Goal: Task Accomplishment & Management: Manage account settings

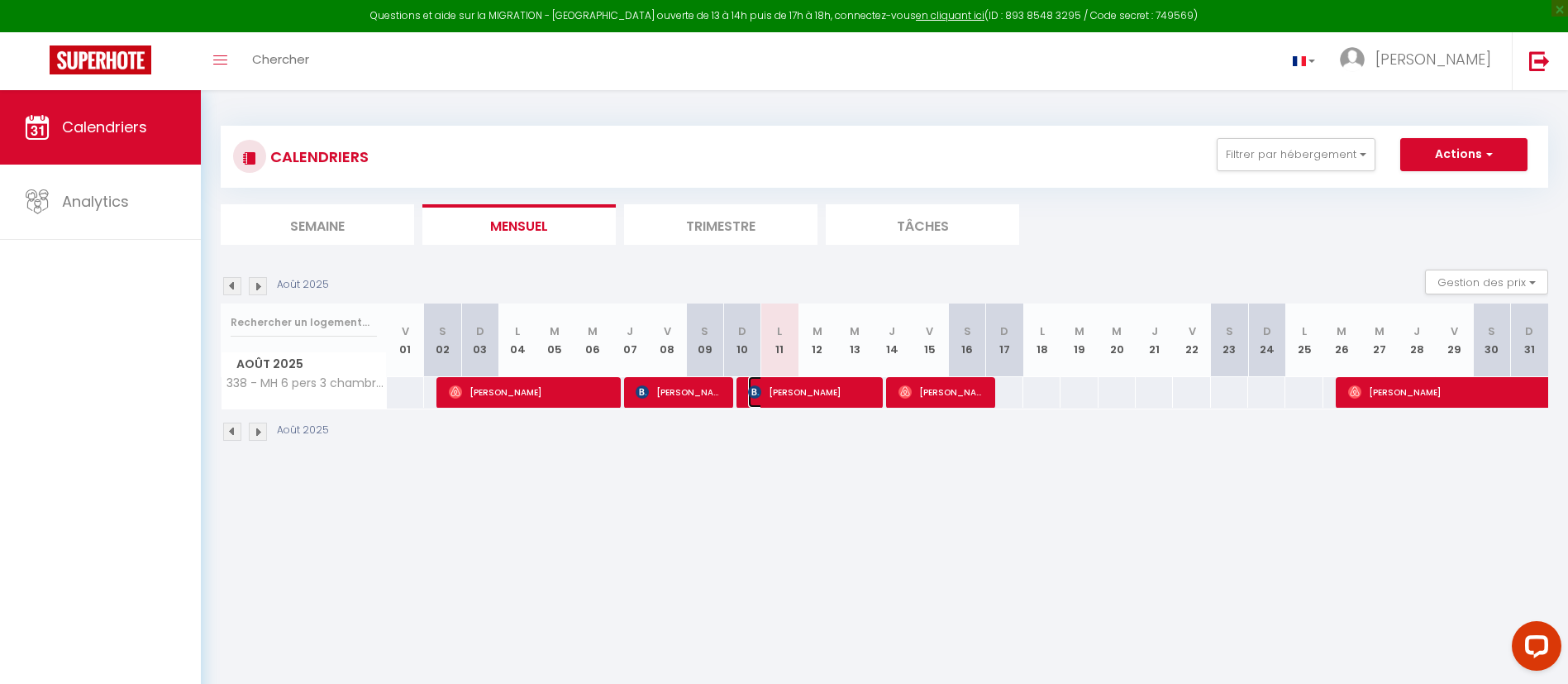
click at [773, 398] on span "[PERSON_NAME]" at bounding box center [810, 391] width 124 height 31
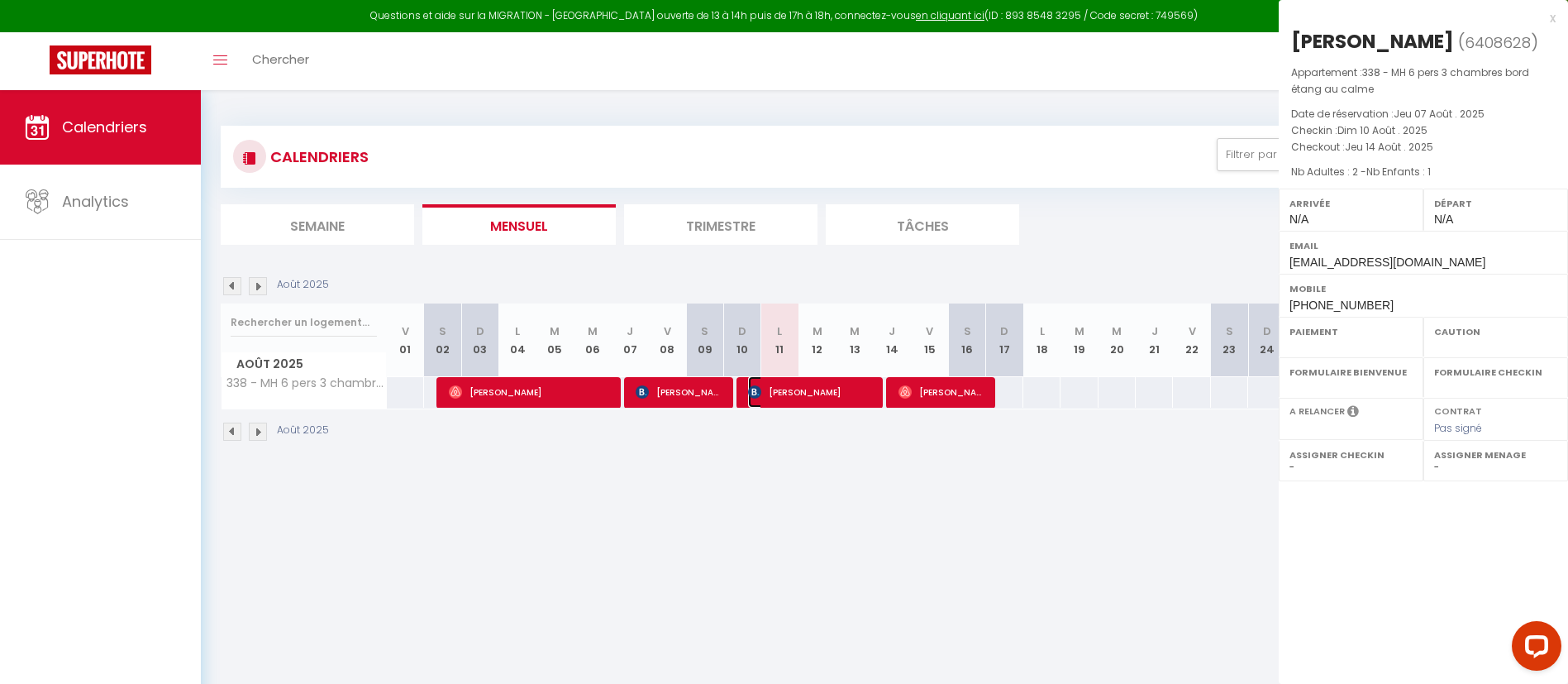
select select "OK"
select select "0"
select select "1"
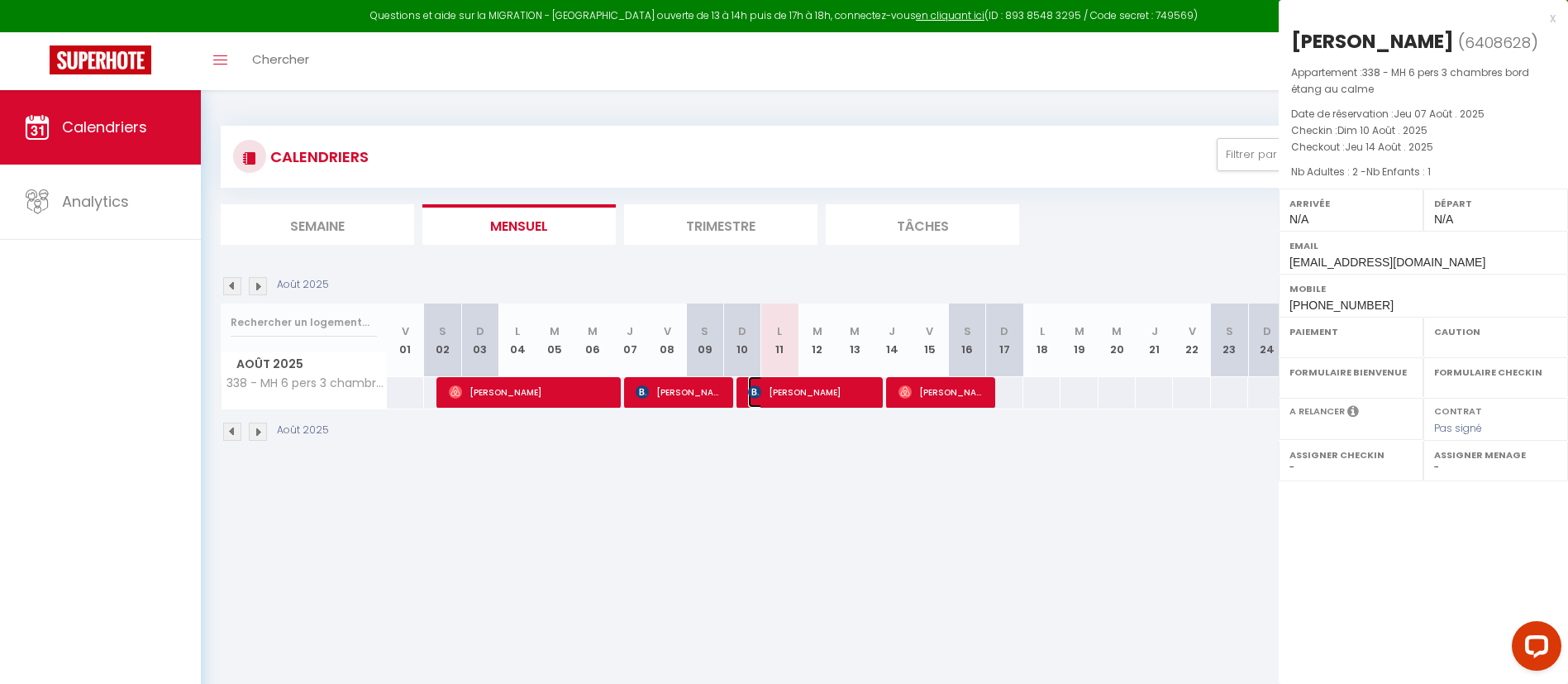
select select
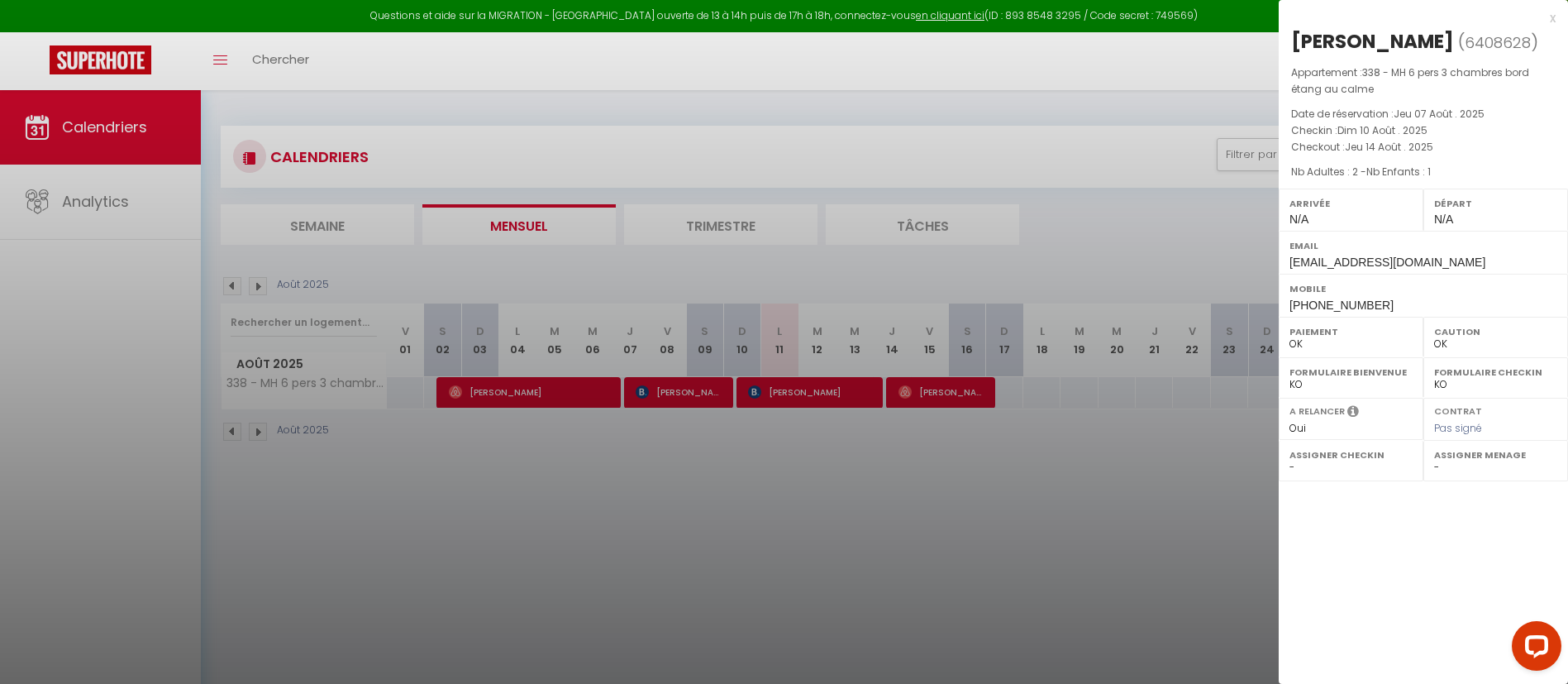
click at [933, 390] on div at bounding box center [784, 342] width 1568 height 684
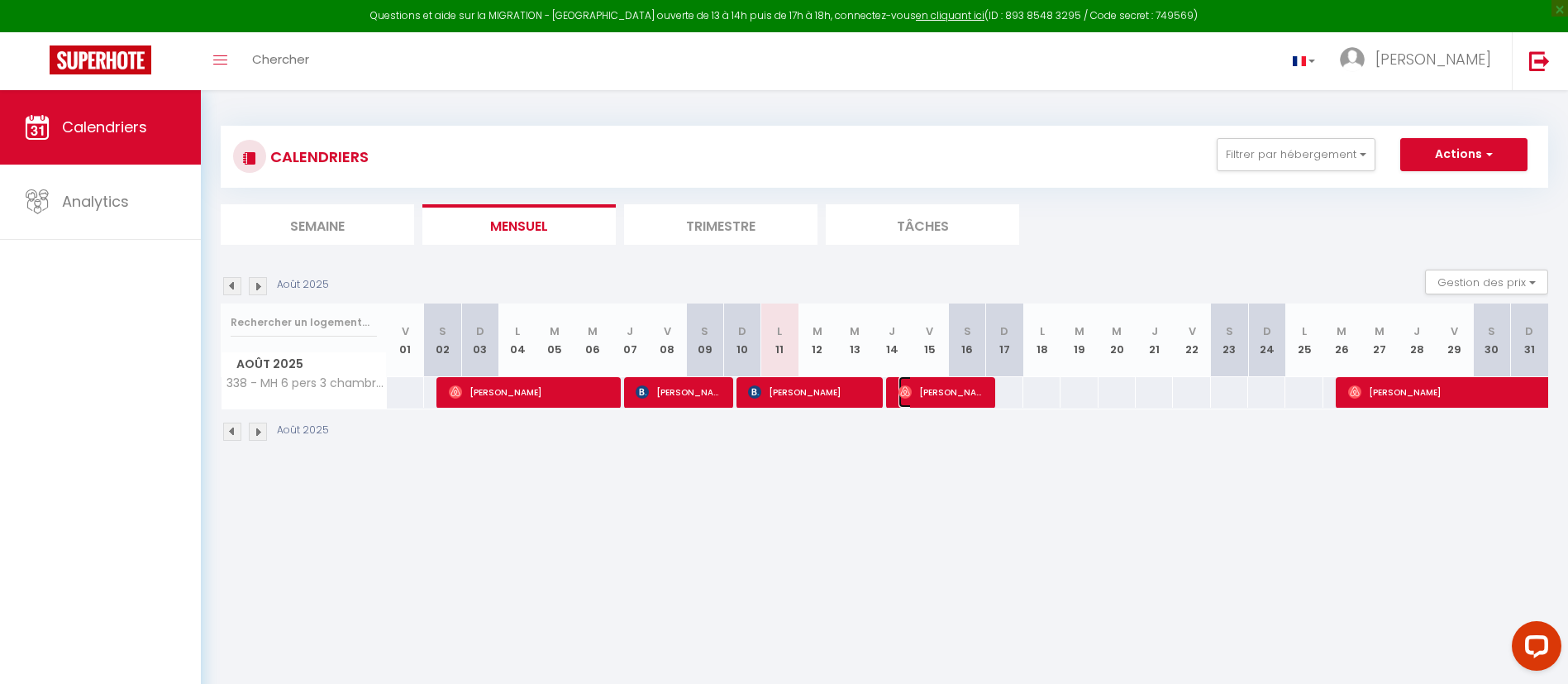
click at [936, 391] on span "[PERSON_NAME]" at bounding box center [942, 391] width 87 height 31
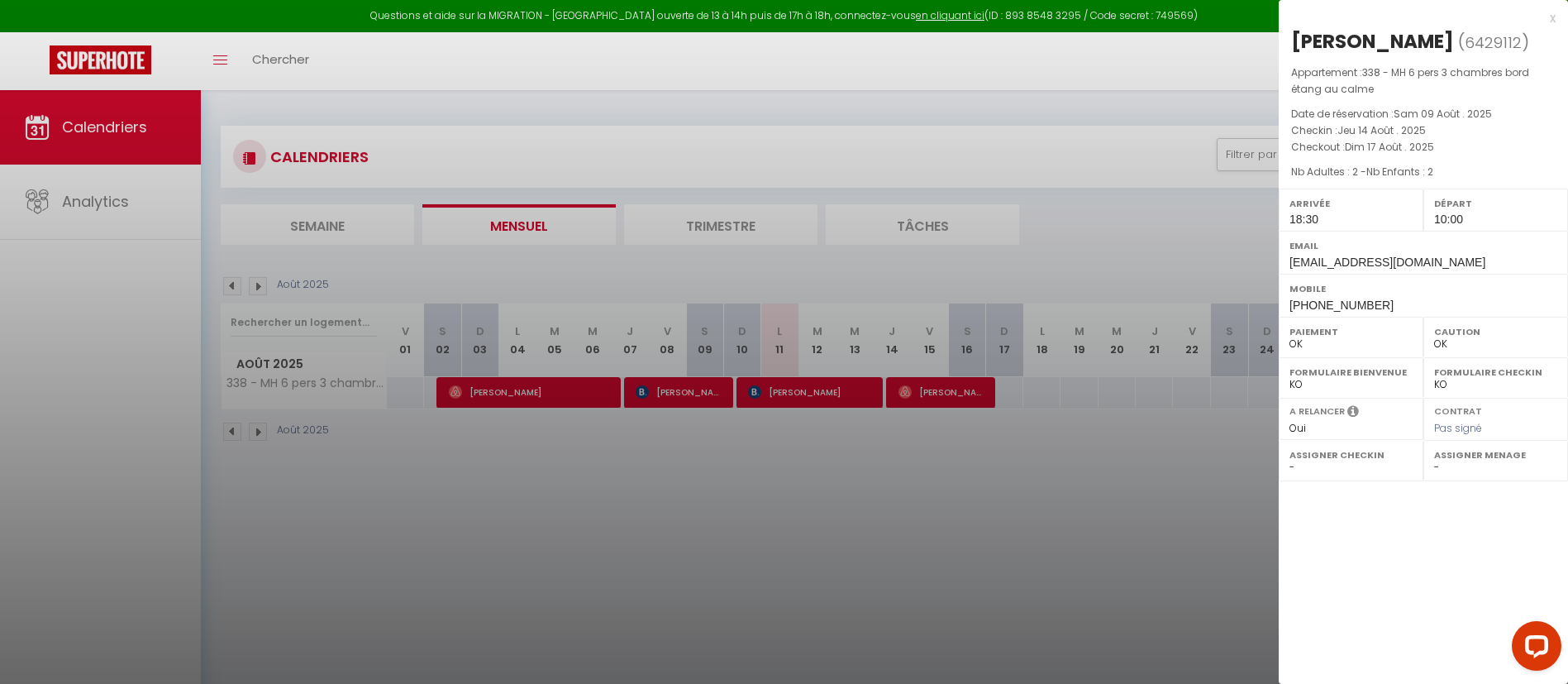
click at [1016, 479] on div at bounding box center [784, 342] width 1568 height 684
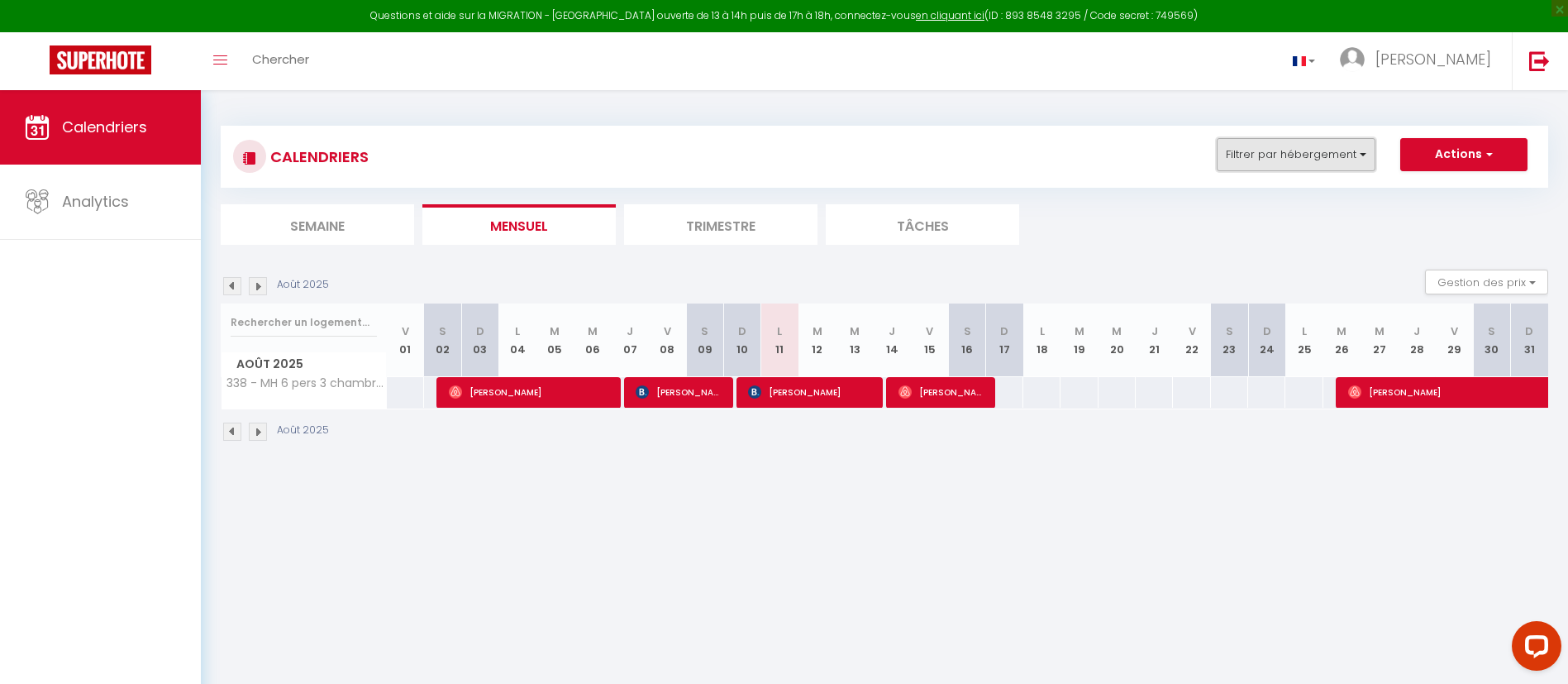
click at [1365, 151] on button "Filtrer par hébergement" at bounding box center [1295, 154] width 158 height 33
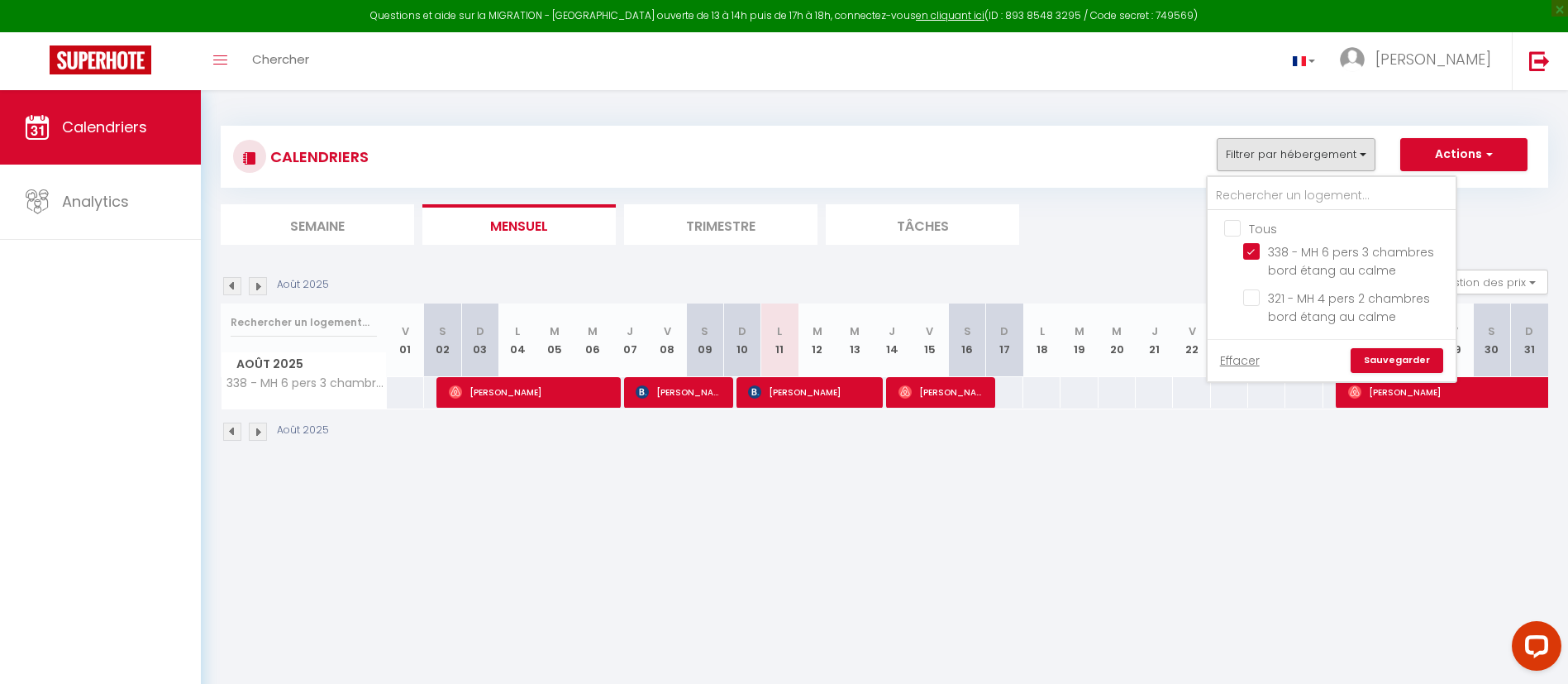
click at [1229, 232] on input "Tous" at bounding box center [1348, 228] width 248 height 17
checkbox input "true"
click at [1409, 359] on link "Sauvegarder" at bounding box center [1396, 360] width 93 height 24
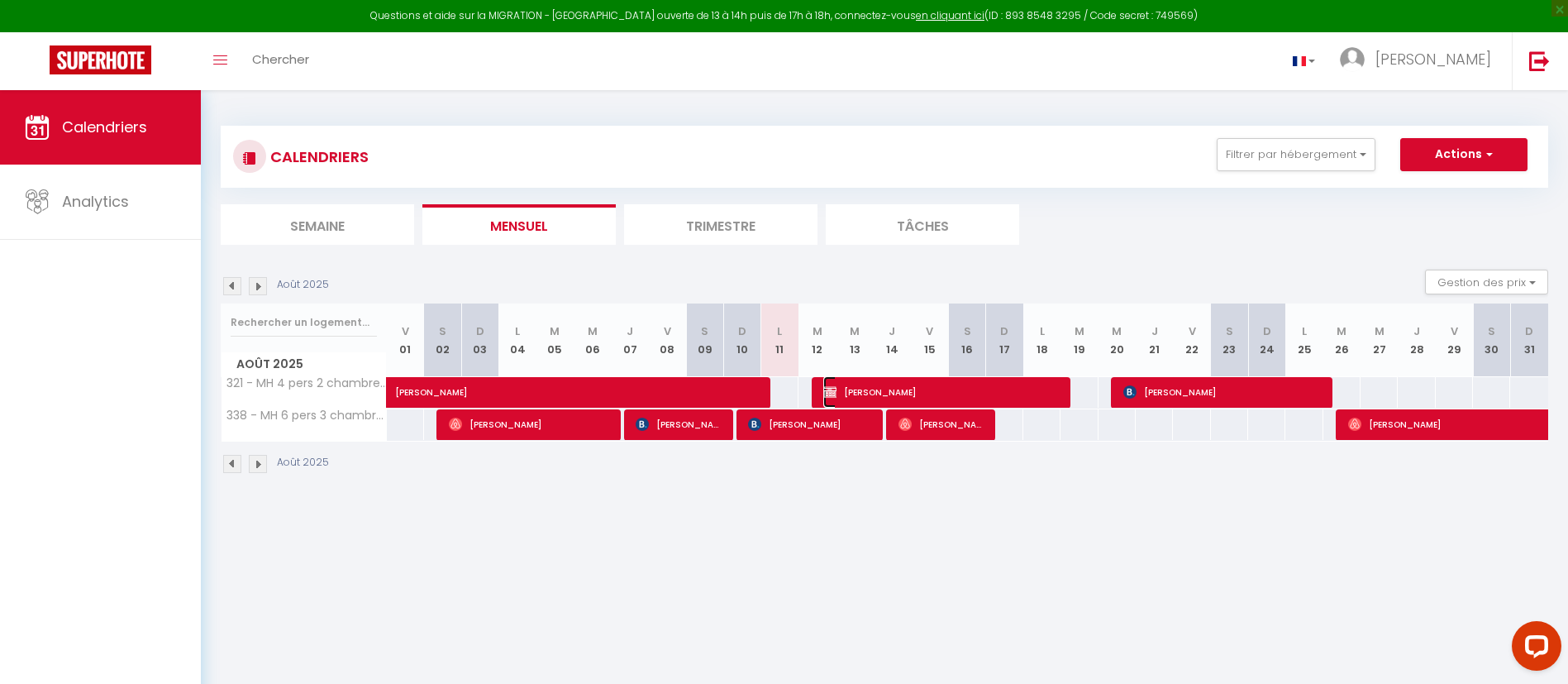
click at [838, 391] on span "[PERSON_NAME]" at bounding box center [941, 391] width 235 height 31
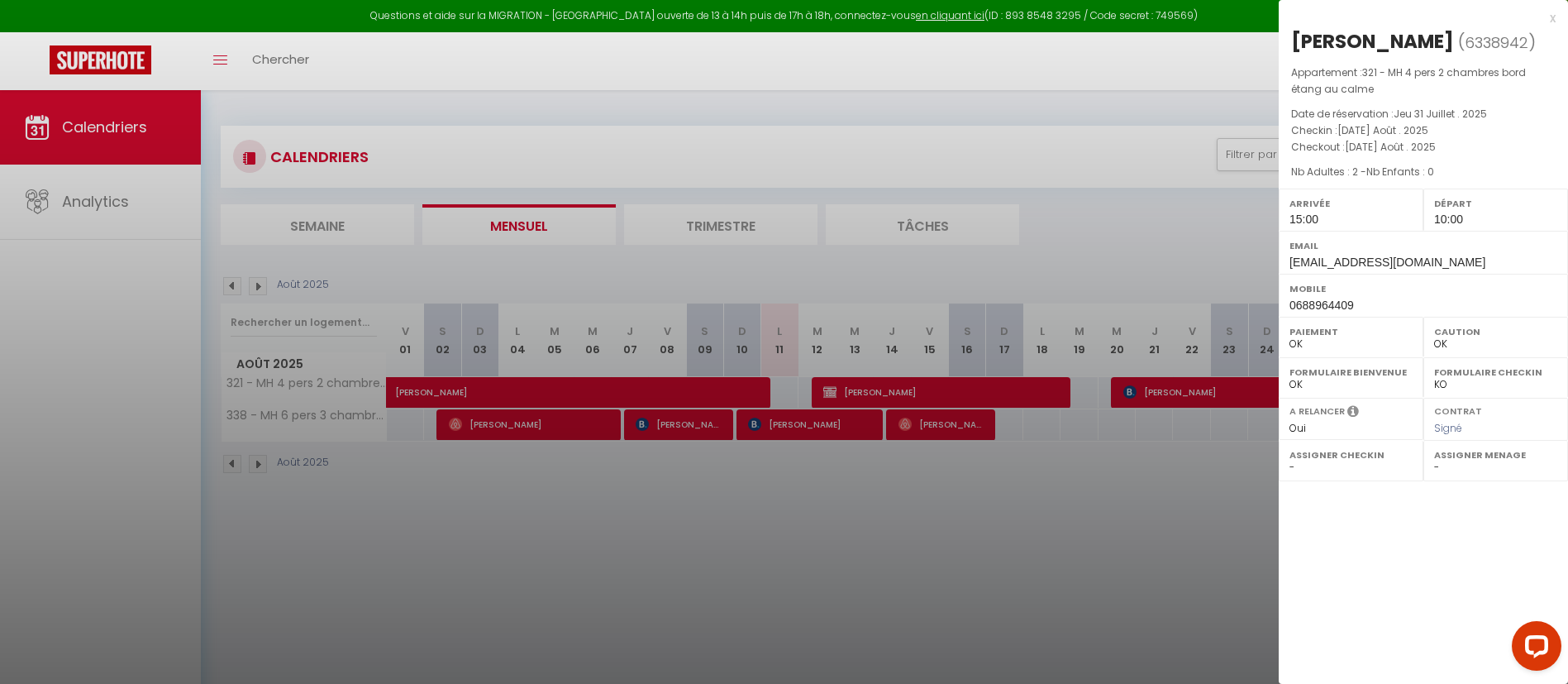
click at [804, 423] on div at bounding box center [784, 342] width 1568 height 684
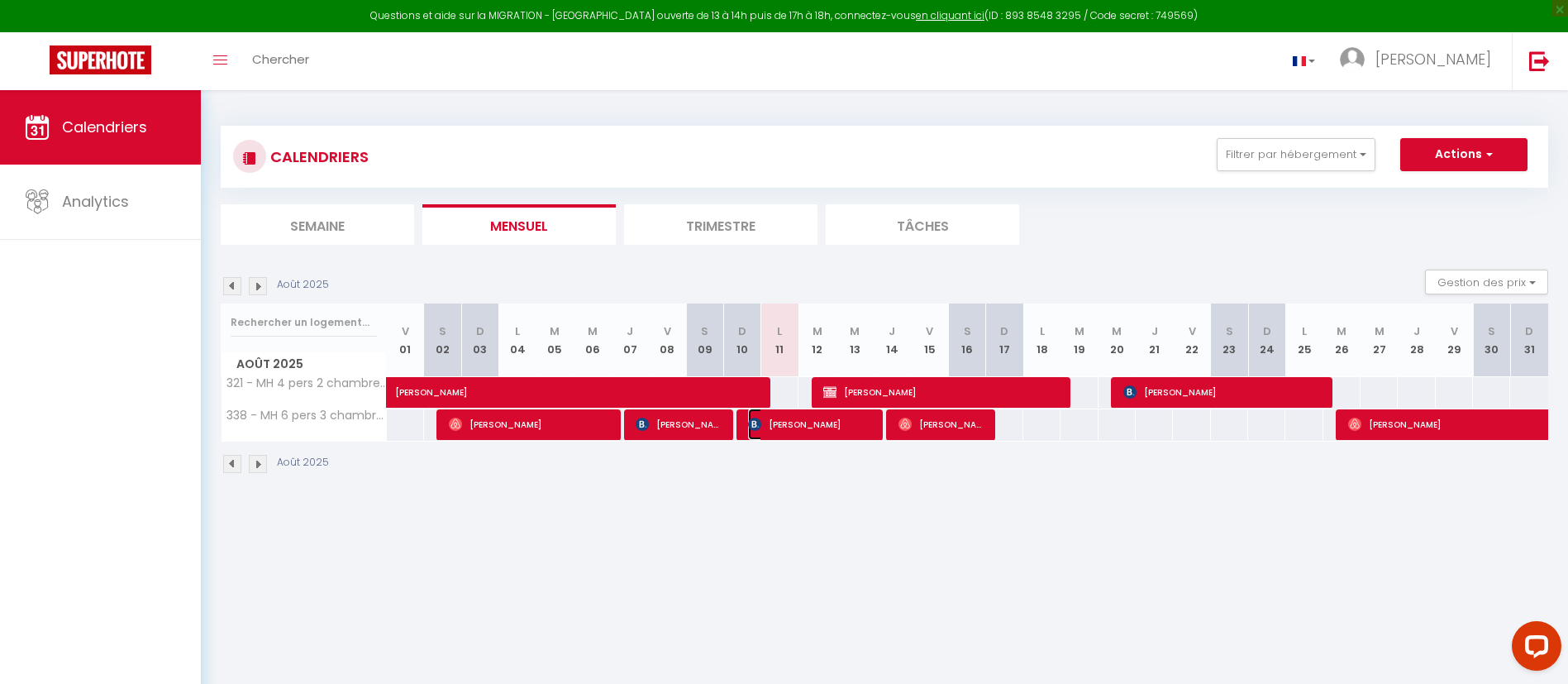
click at [800, 431] on span "[PERSON_NAME]" at bounding box center [810, 423] width 124 height 31
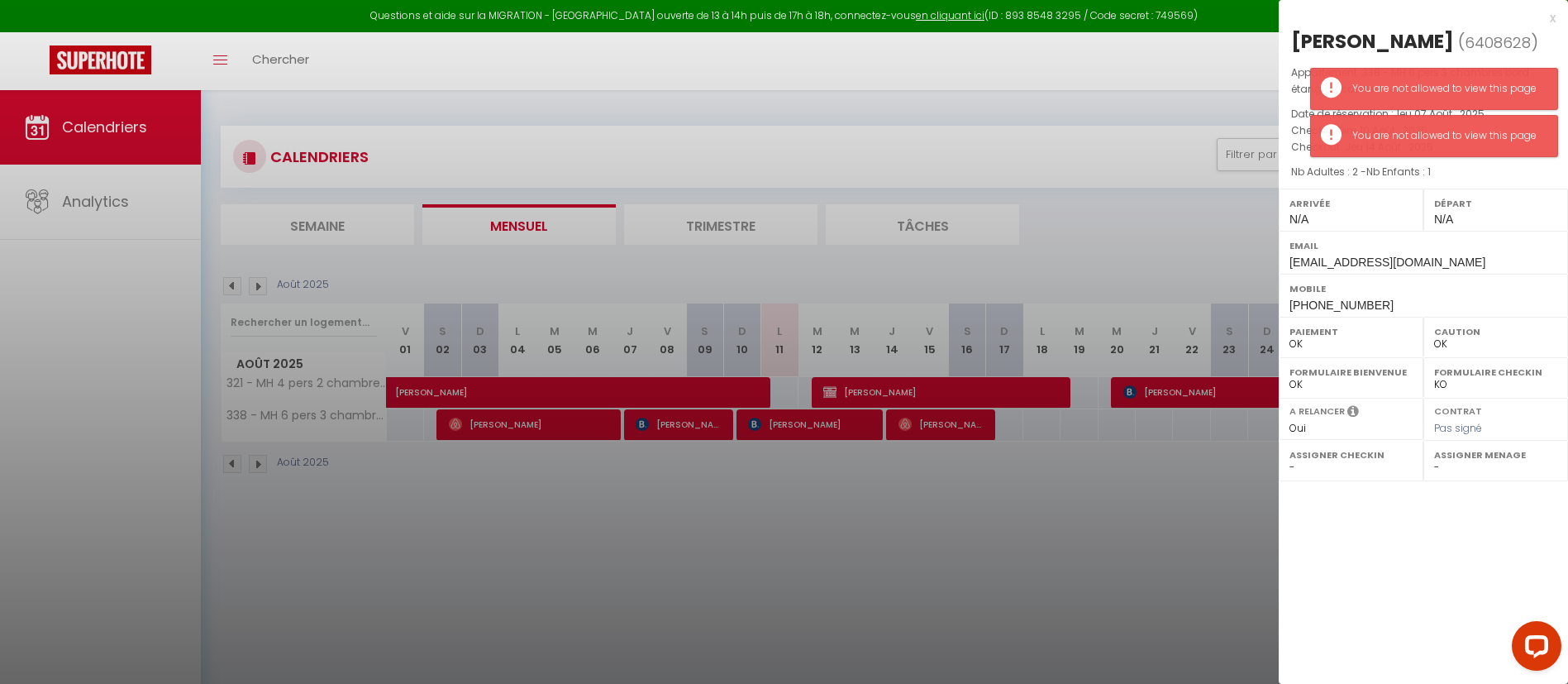
click at [671, 422] on div at bounding box center [784, 342] width 1568 height 684
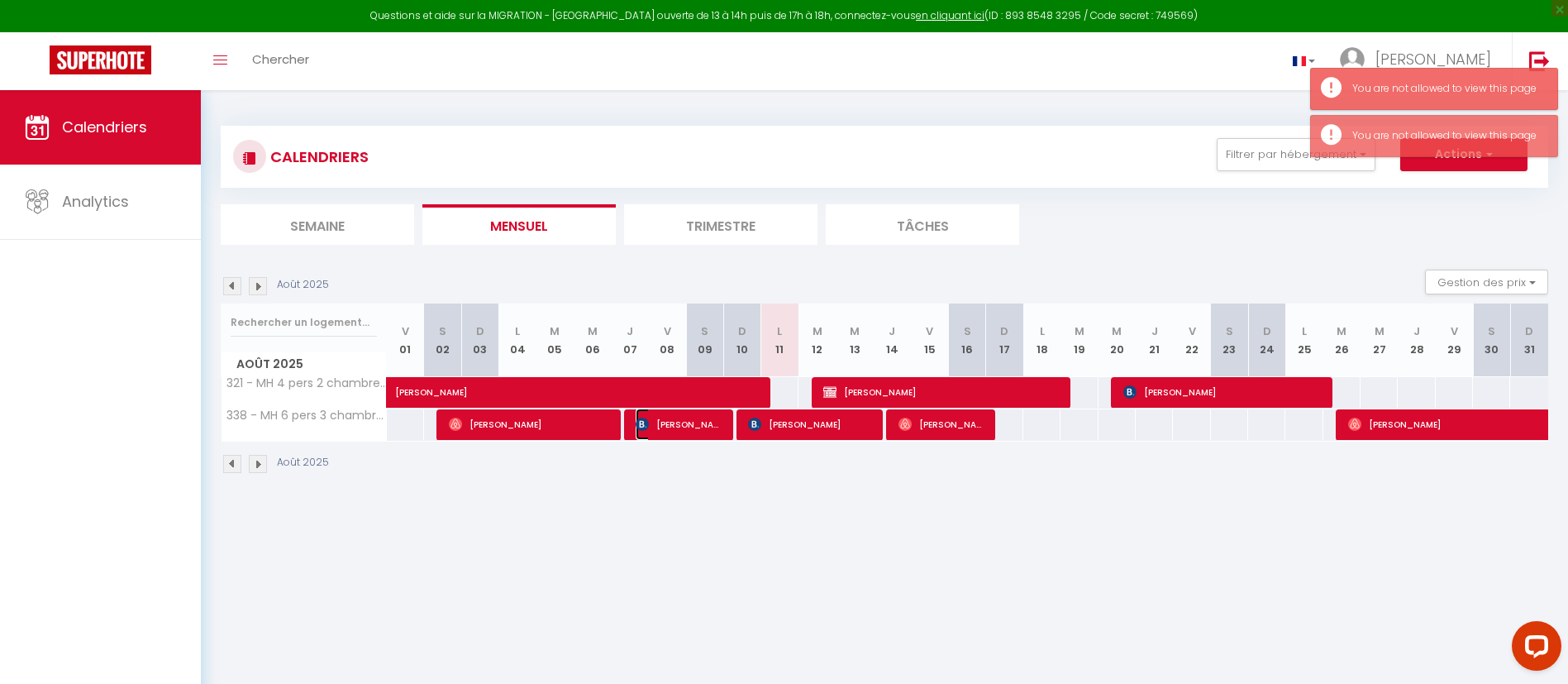
click at [668, 428] on span "[PERSON_NAME]" at bounding box center [679, 423] width 87 height 31
select select "1"
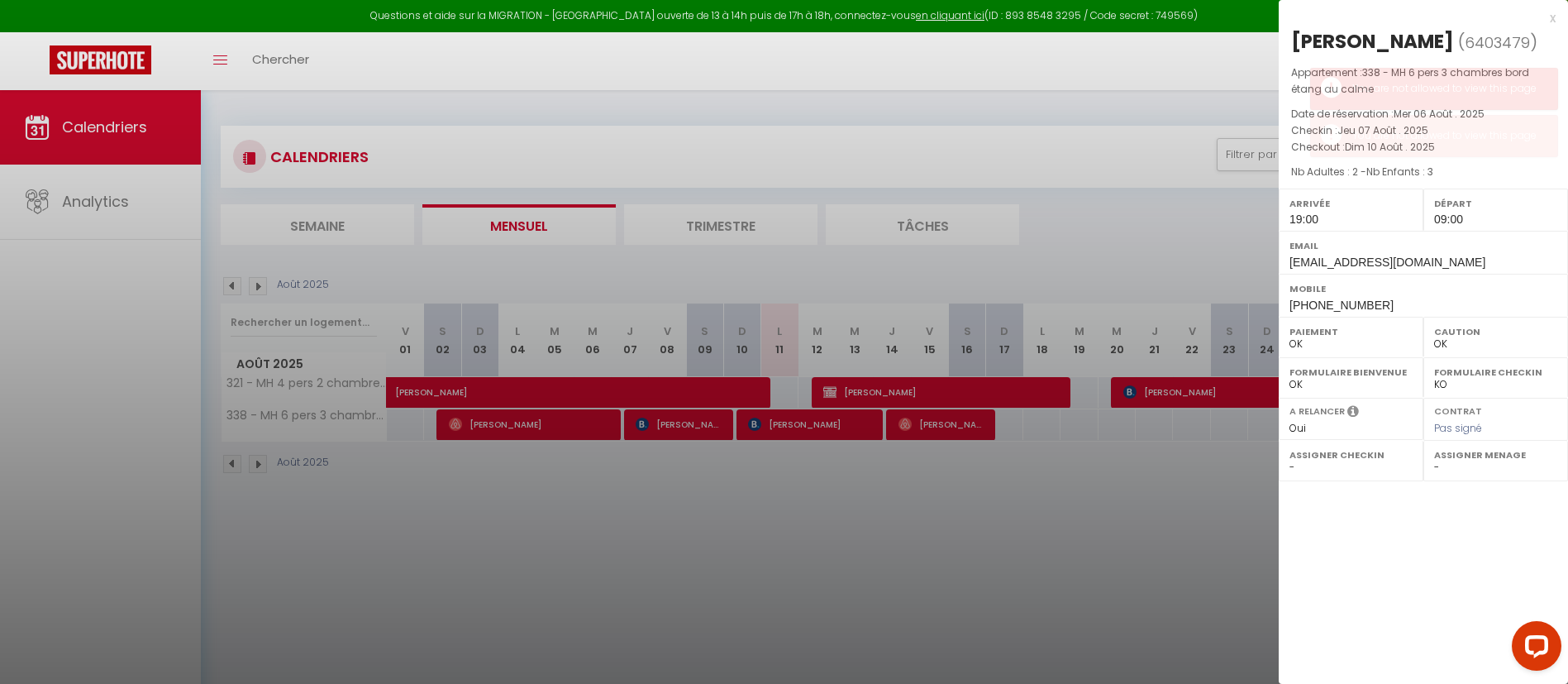
click at [433, 393] on div at bounding box center [784, 342] width 1568 height 684
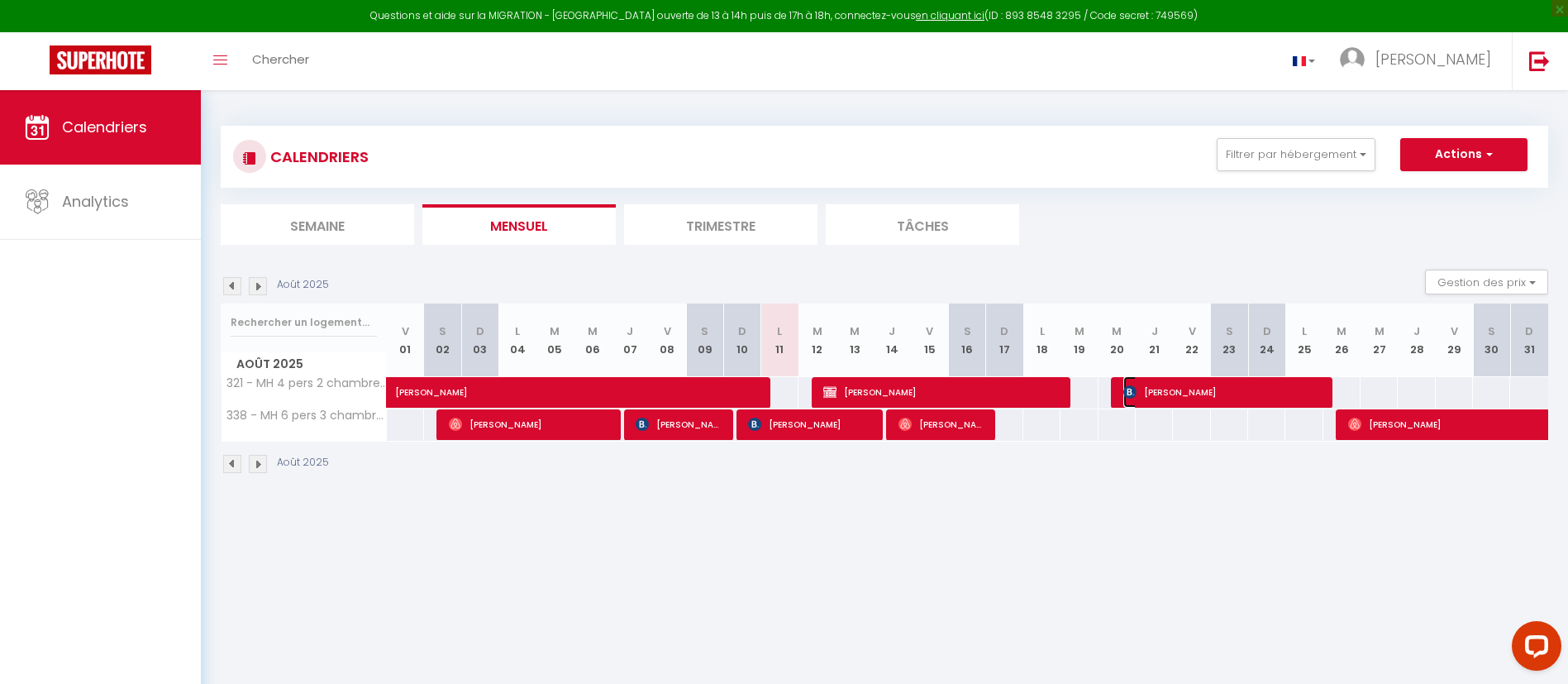
click at [1157, 390] on span "[PERSON_NAME]" at bounding box center [1222, 391] width 198 height 31
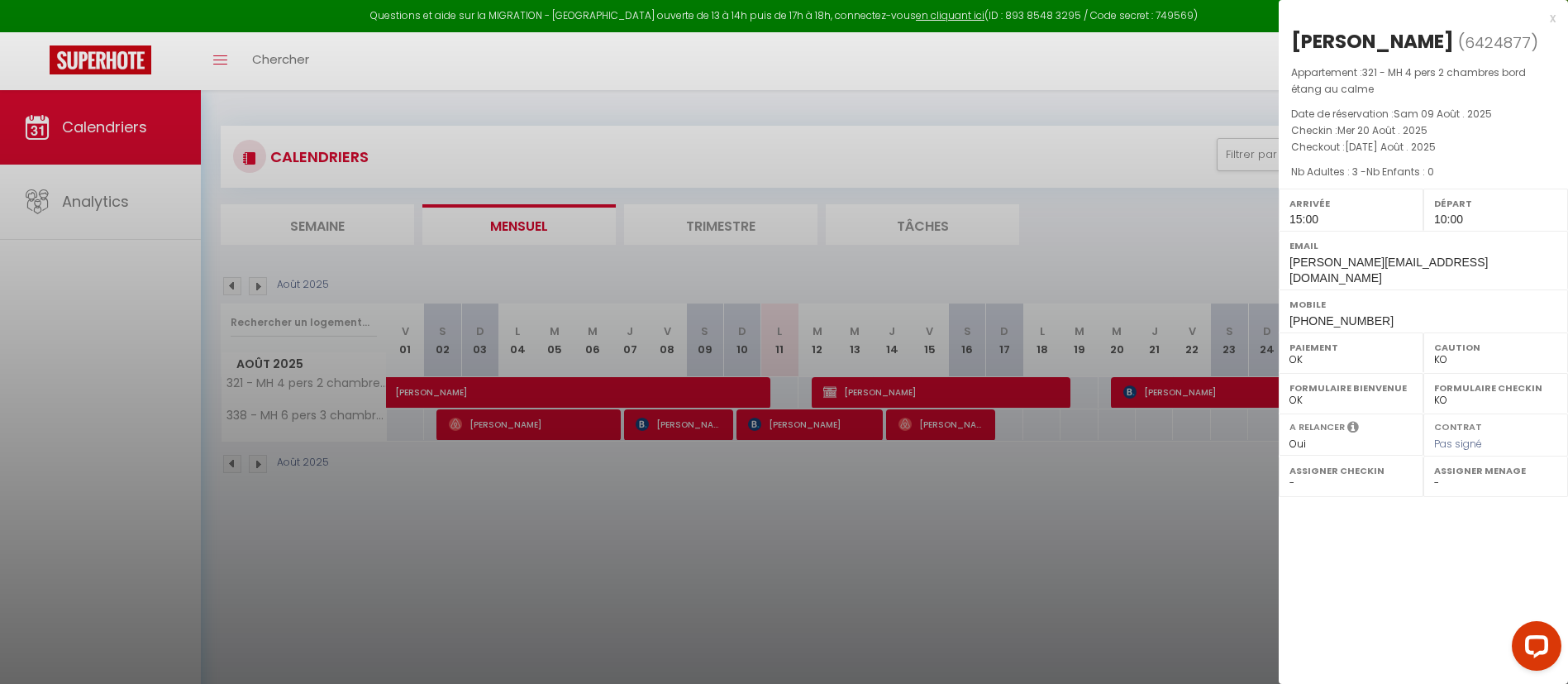
click at [898, 389] on div at bounding box center [784, 342] width 1568 height 684
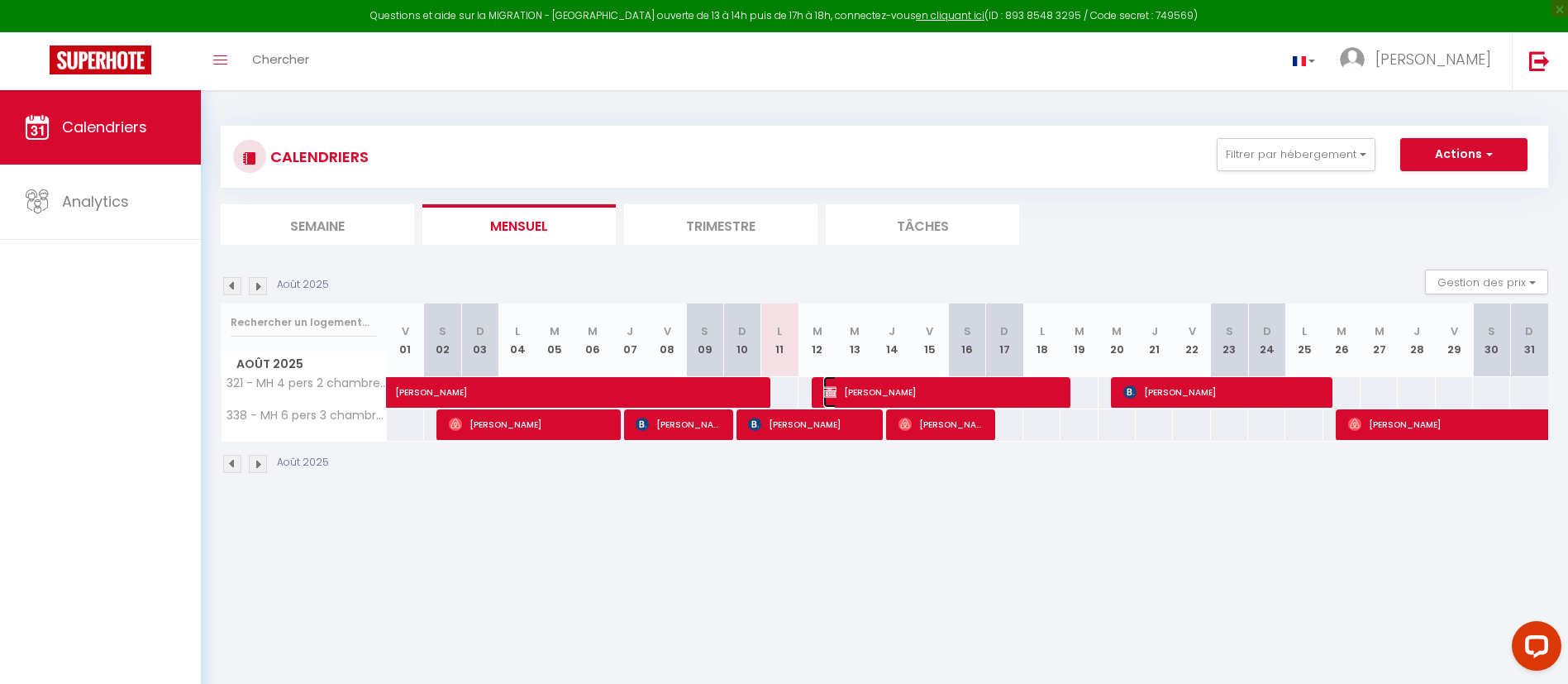
click at [880, 395] on span "[PERSON_NAME]" at bounding box center [941, 391] width 235 height 31
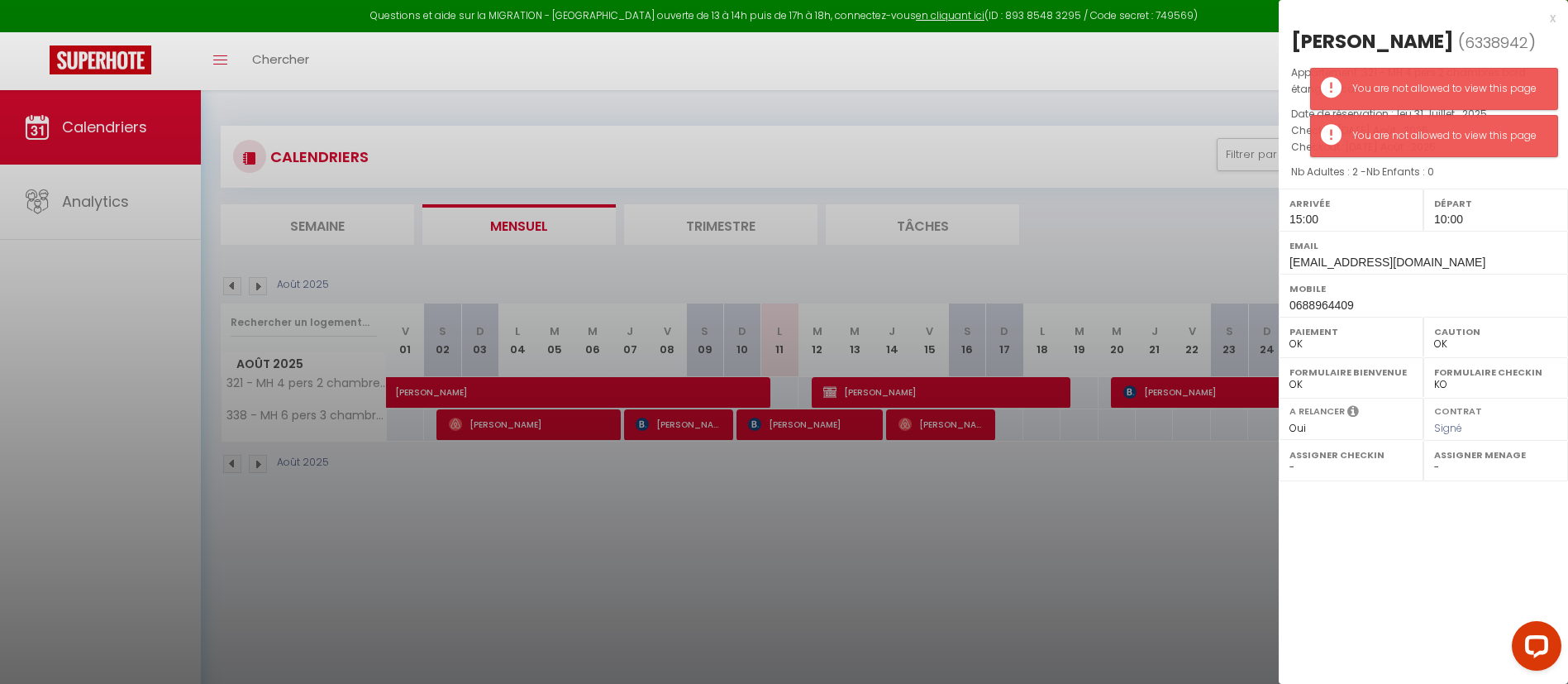
click at [1167, 393] on div at bounding box center [784, 342] width 1568 height 684
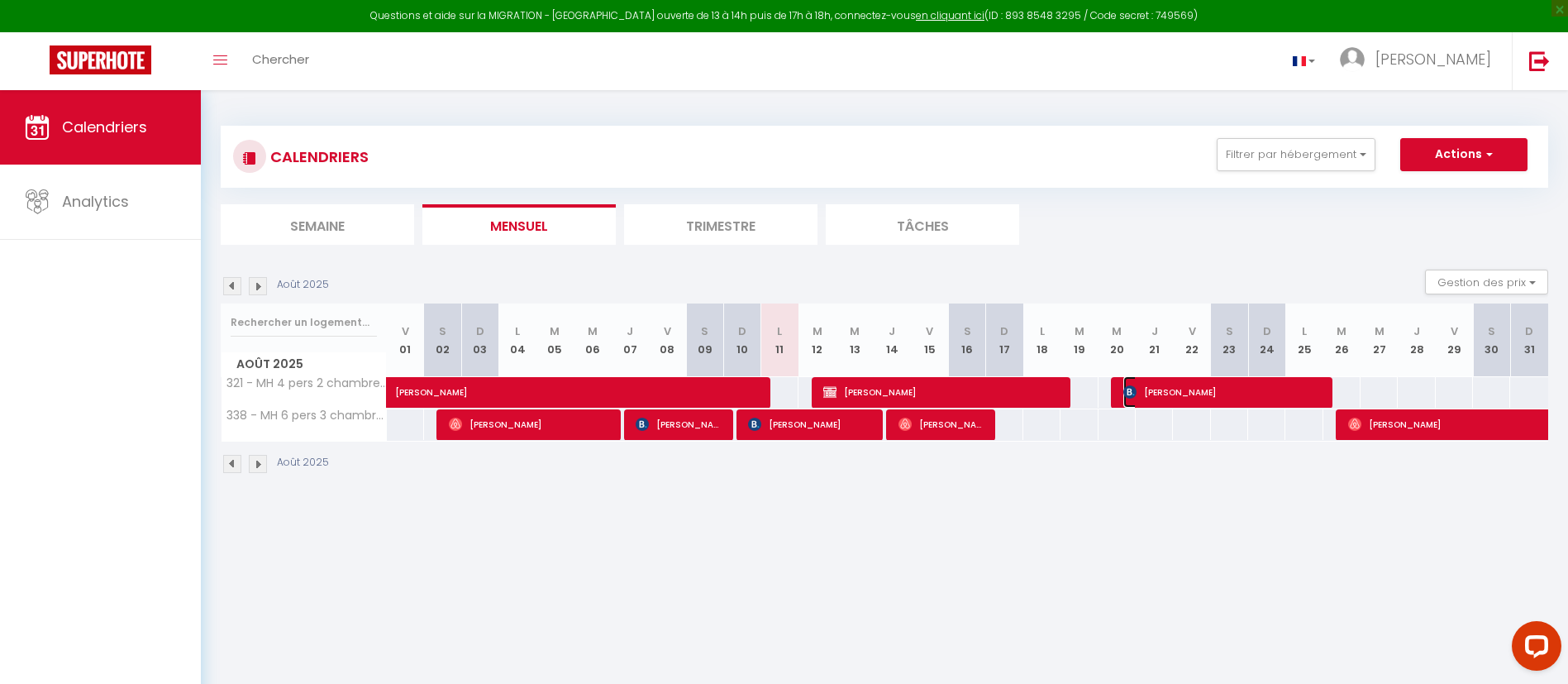
click at [1152, 391] on span "[PERSON_NAME]" at bounding box center [1222, 391] width 198 height 31
select select "KO"
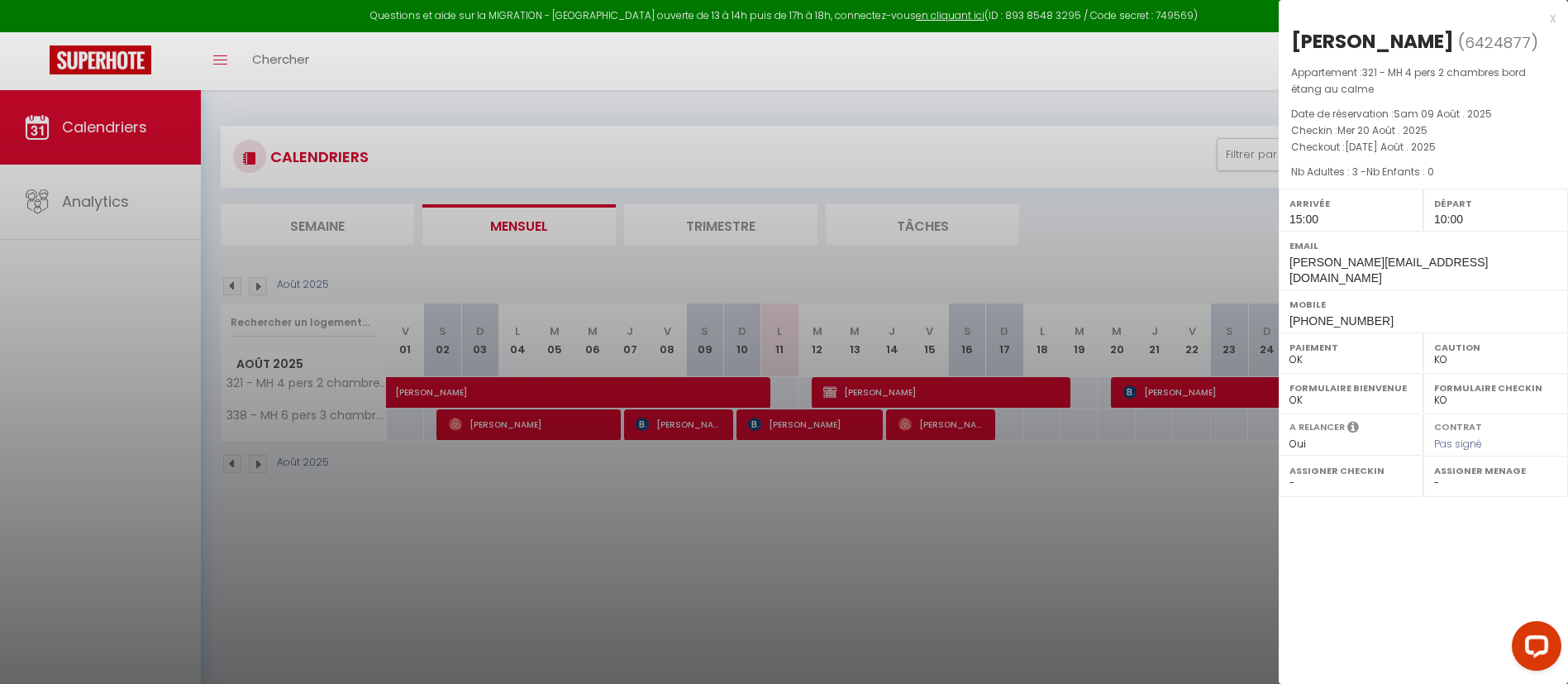
drag, startPoint x: 1087, startPoint y: 480, endPoint x: 938, endPoint y: 499, distance: 150.2
click at [709, 491] on div at bounding box center [784, 342] width 1568 height 684
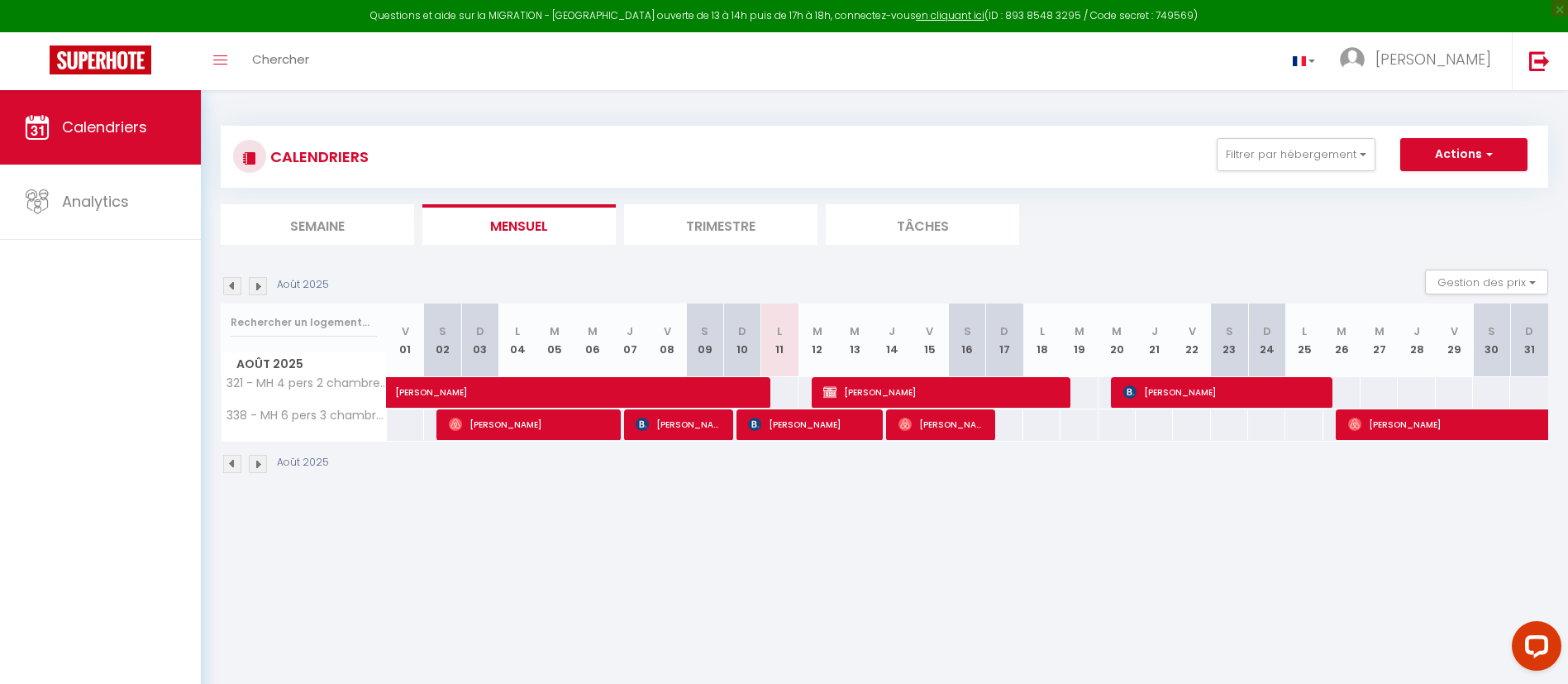
click at [256, 287] on img at bounding box center [257, 285] width 18 height 18
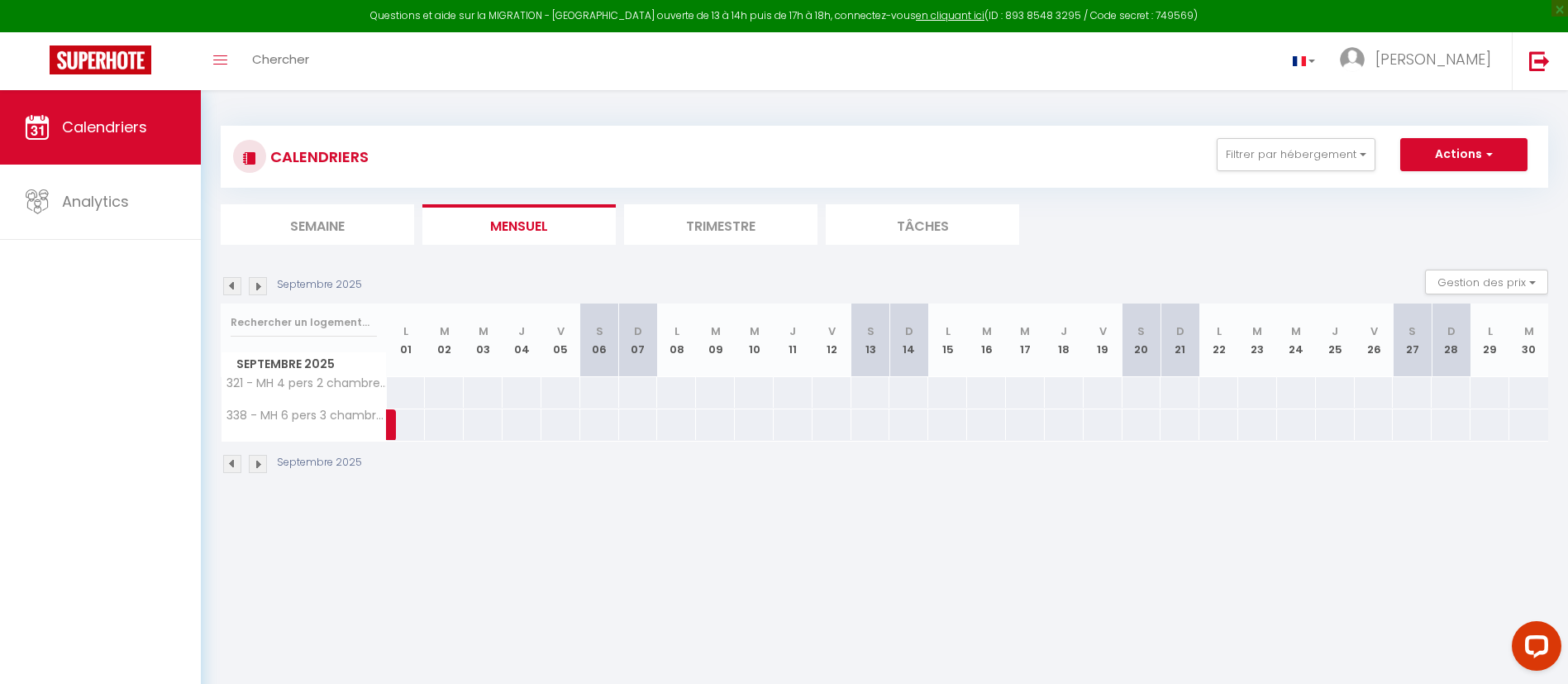
click at [239, 285] on img at bounding box center [232, 285] width 18 height 18
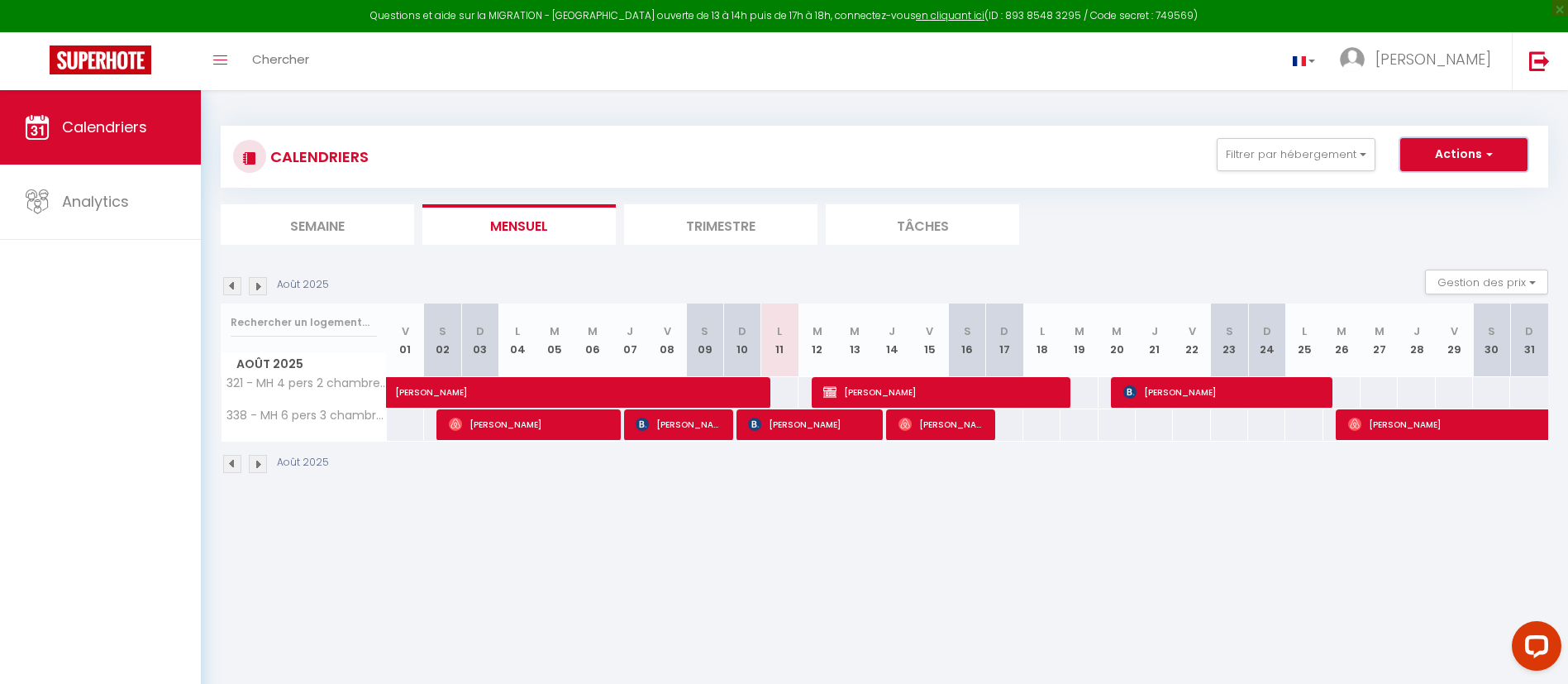
click at [1488, 153] on span "button" at bounding box center [1486, 154] width 10 height 17
click at [1485, 153] on span "button" at bounding box center [1486, 154] width 10 height 17
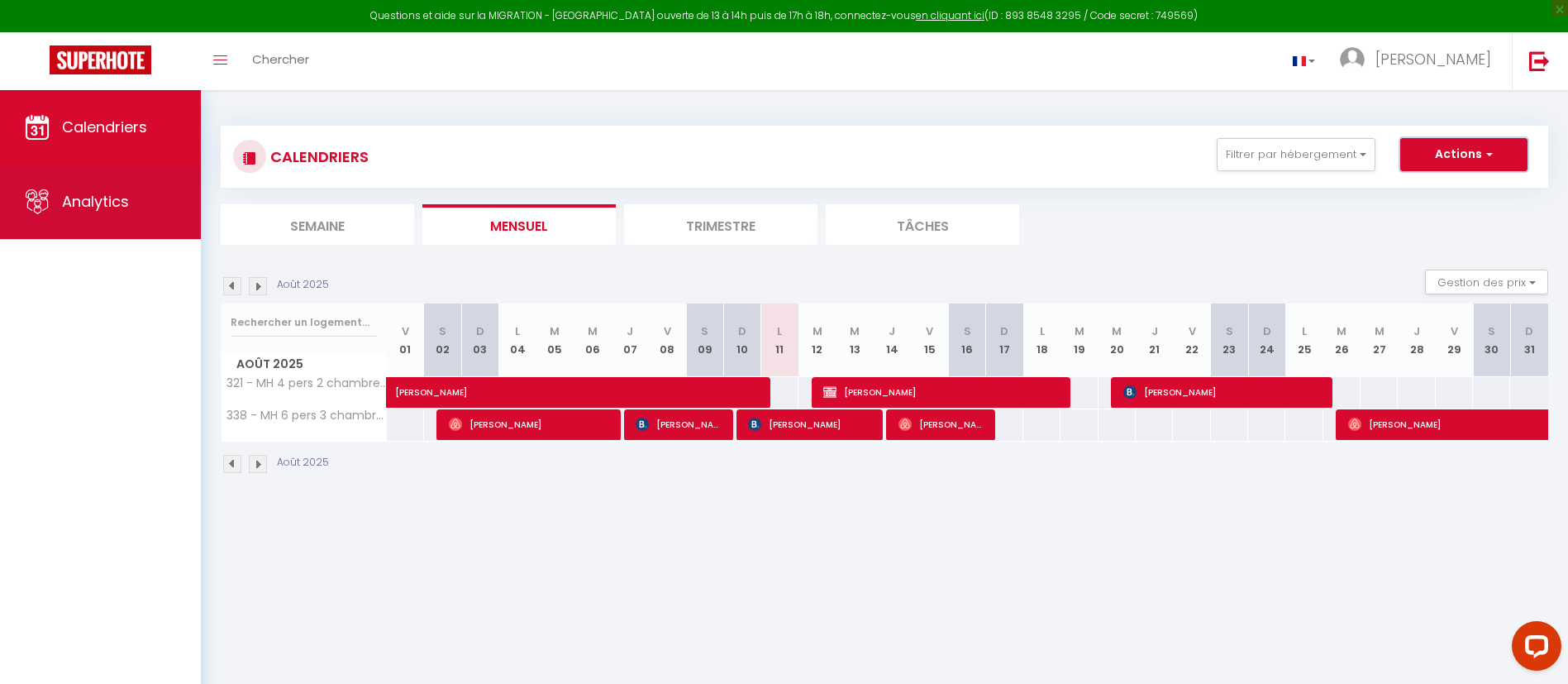
click at [100, 195] on span "Analytics" at bounding box center [95, 202] width 67 height 21
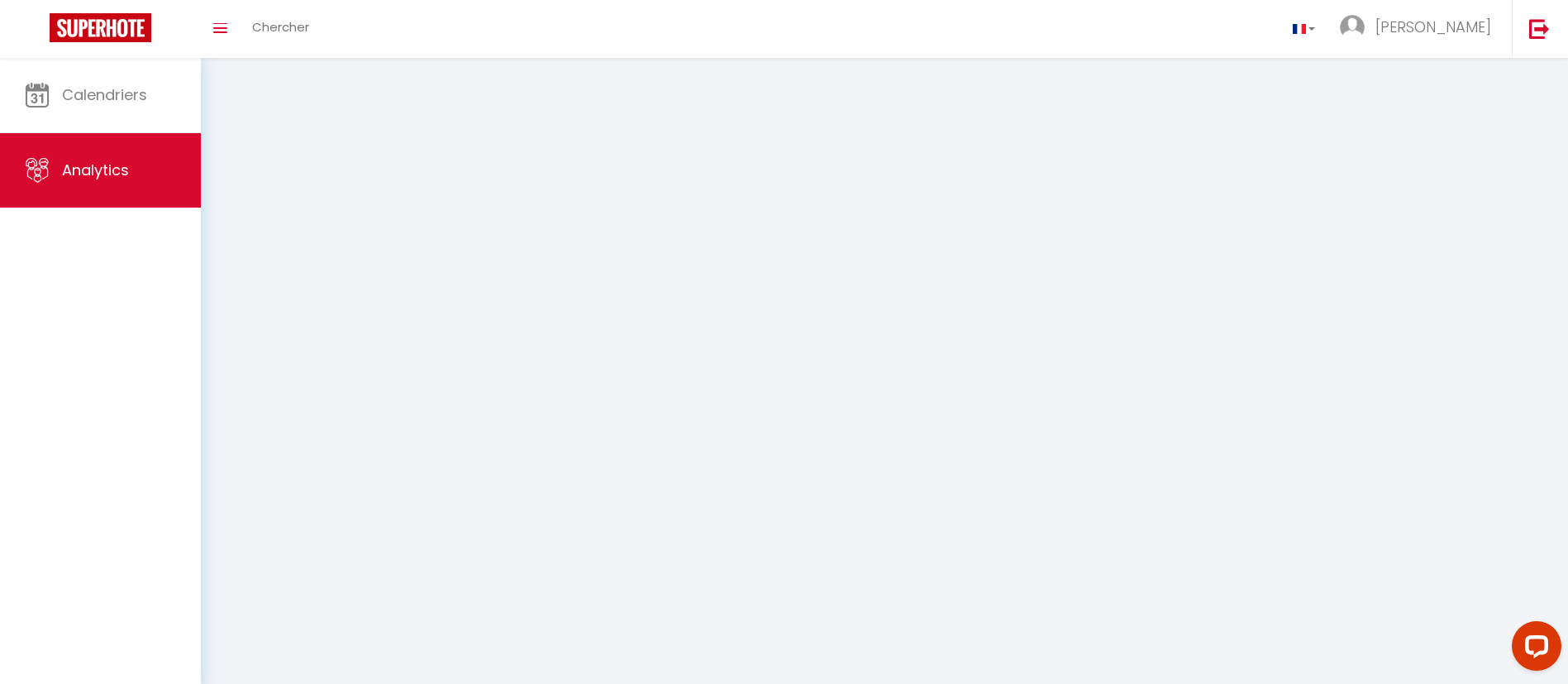
select select "2025"
select select "8"
